Goal: Task Accomplishment & Management: Use online tool/utility

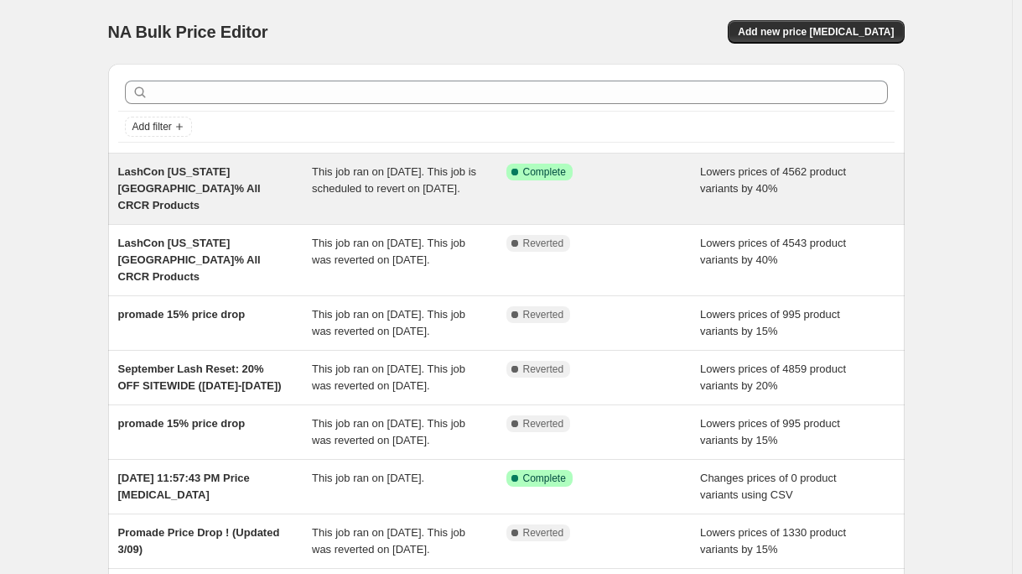
click at [387, 186] on span "This job ran on [DATE]. This job is scheduled to revert on [DATE]." at bounding box center [394, 179] width 164 height 29
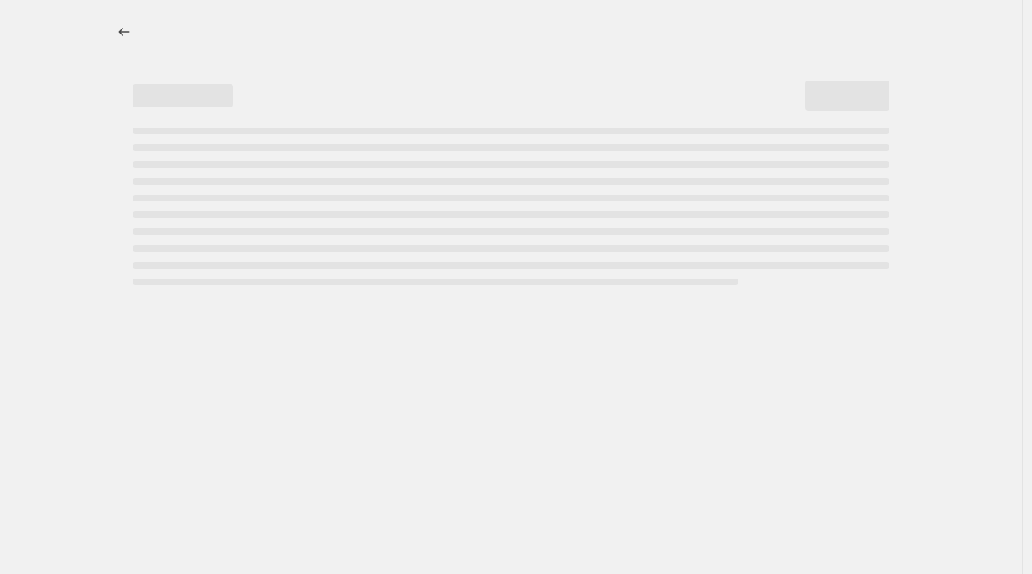
select select "percentage"
select select "product_status"
select select "collection"
select select "not_equal"
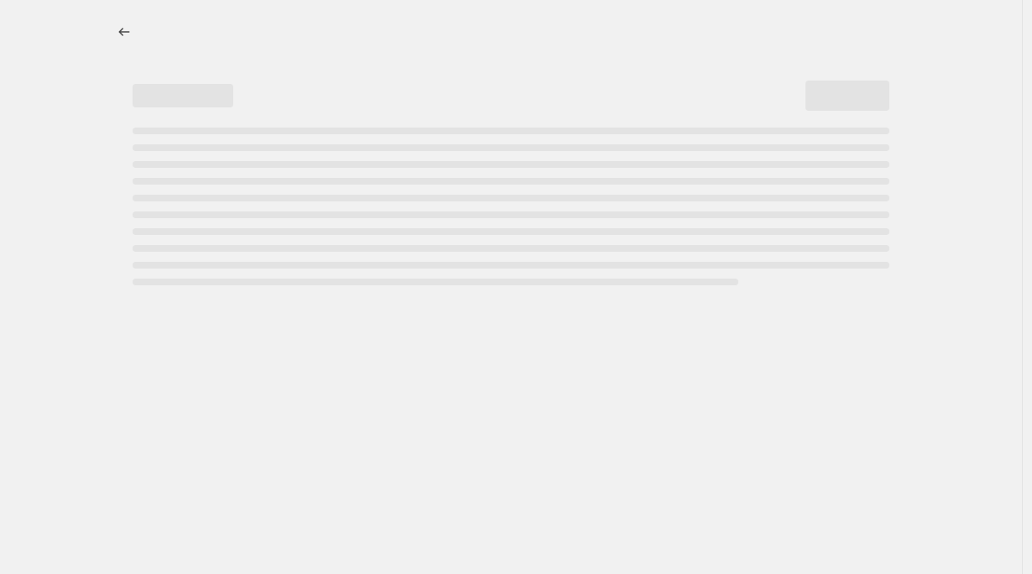
select select "product_type"
select select "not_equal"
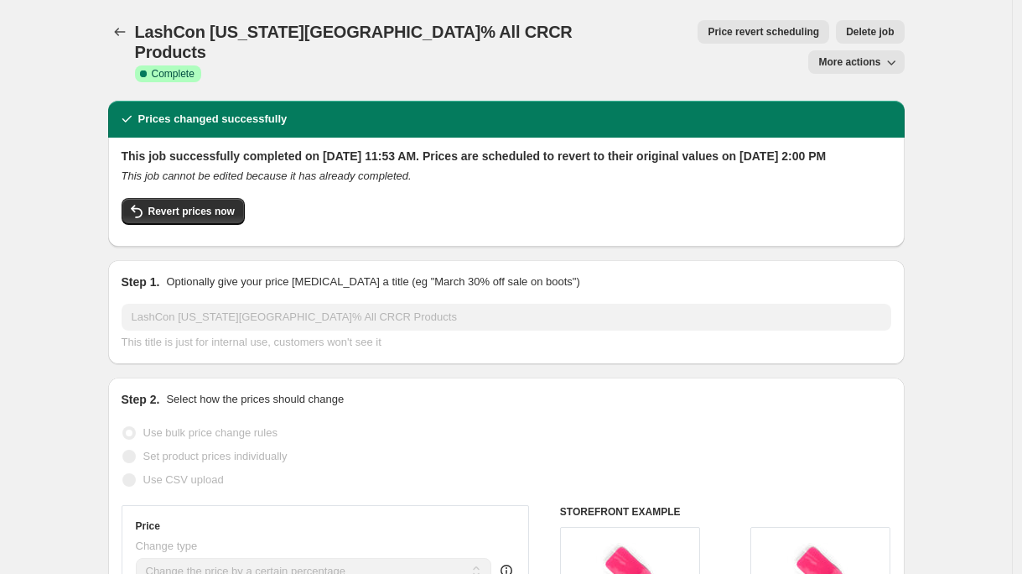
click at [708, 35] on span "Price revert scheduling" at bounding box center [764, 31] width 112 height 13
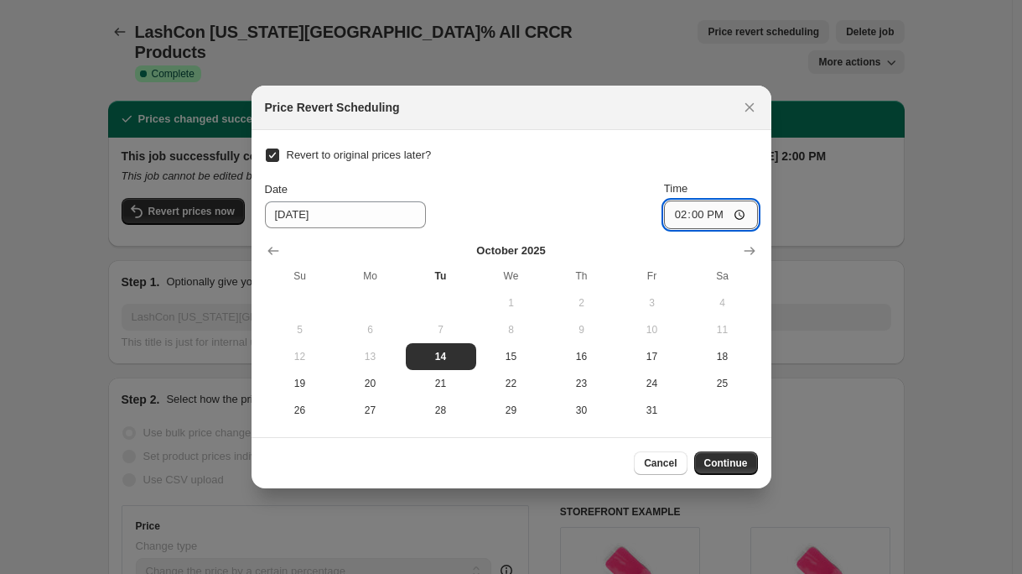
click at [704, 211] on input "14:00" at bounding box center [711, 214] width 94 height 29
type input "13:00"
click at [620, 190] on div "Date [DATE] Time 13:00" at bounding box center [511, 204] width 493 height 49
click at [746, 469] on span "Continue" at bounding box center [726, 462] width 44 height 13
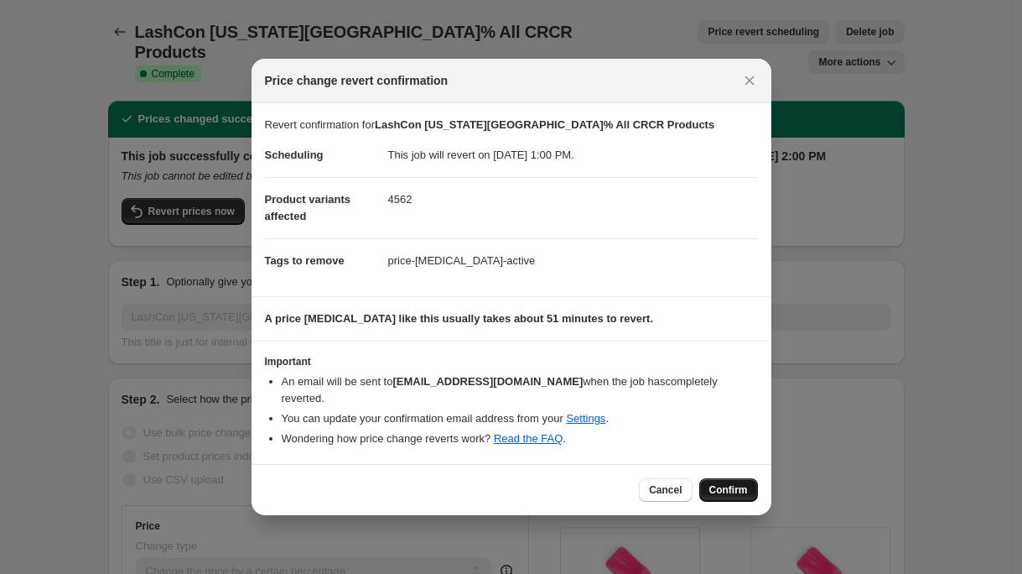
click at [717, 484] on span "Confirm" at bounding box center [729, 489] width 39 height 13
